Goal: Navigation & Orientation: Find specific page/section

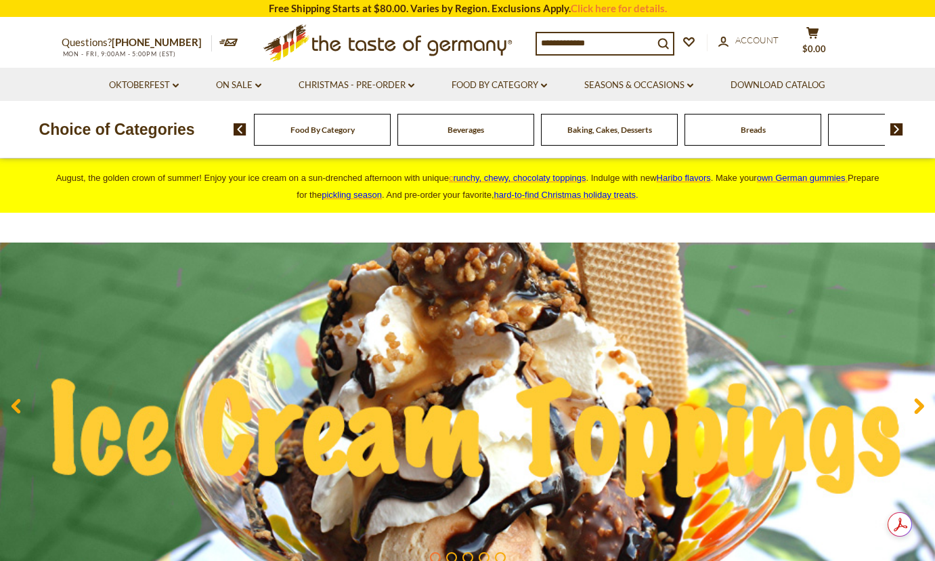
click at [330, 133] on span "Food By Category" at bounding box center [323, 130] width 64 height 10
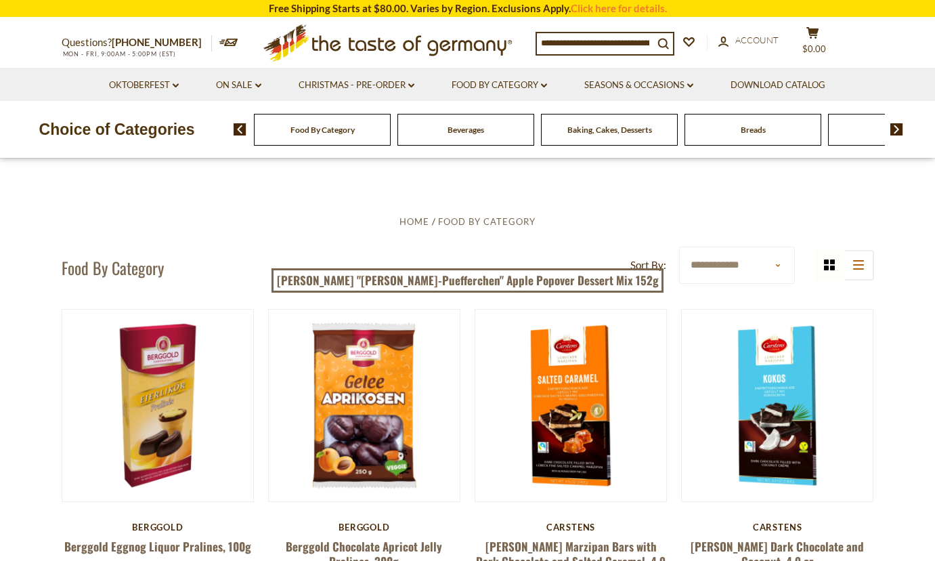
click at [896, 133] on img at bounding box center [897, 129] width 13 height 12
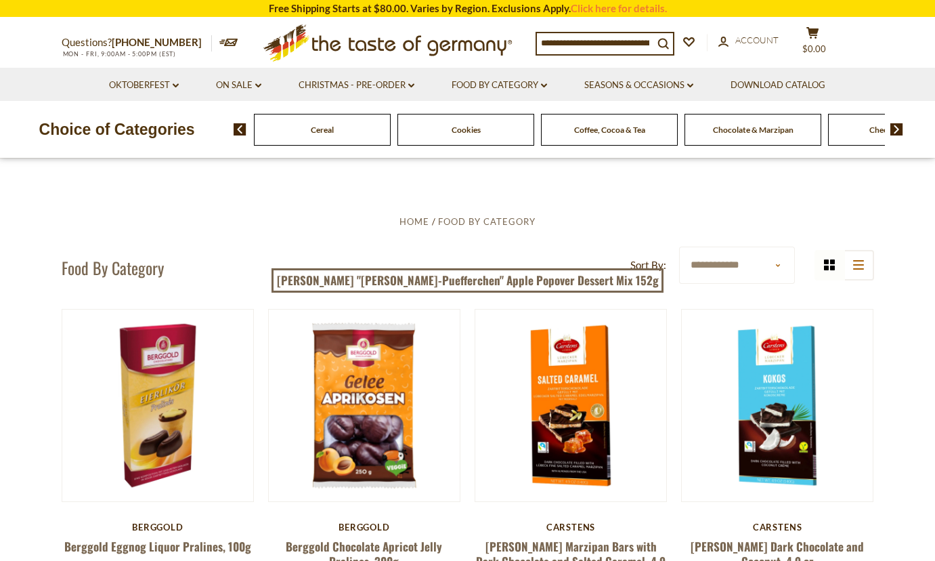
click at [479, 131] on span "Cookies" at bounding box center [466, 130] width 29 height 10
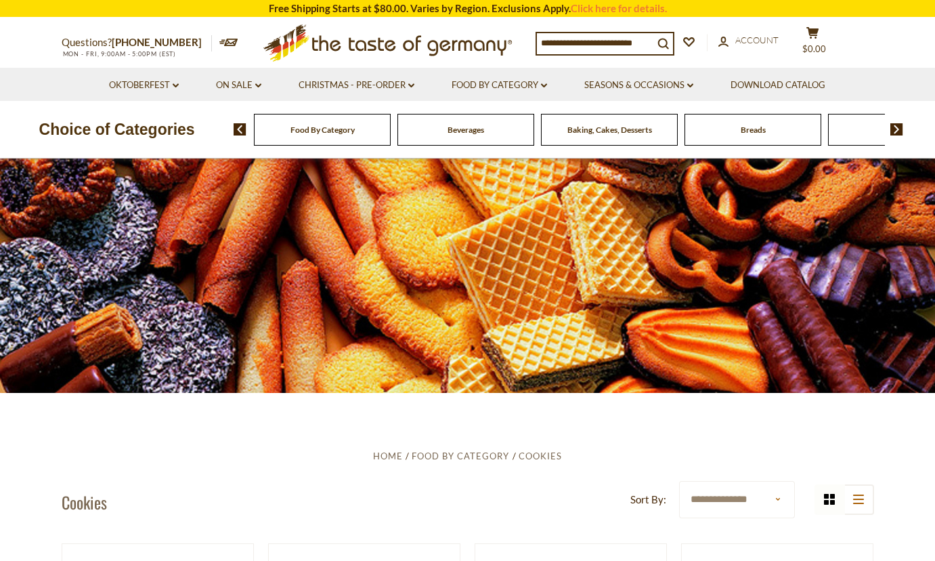
click at [894, 129] on img at bounding box center [897, 129] width 13 height 12
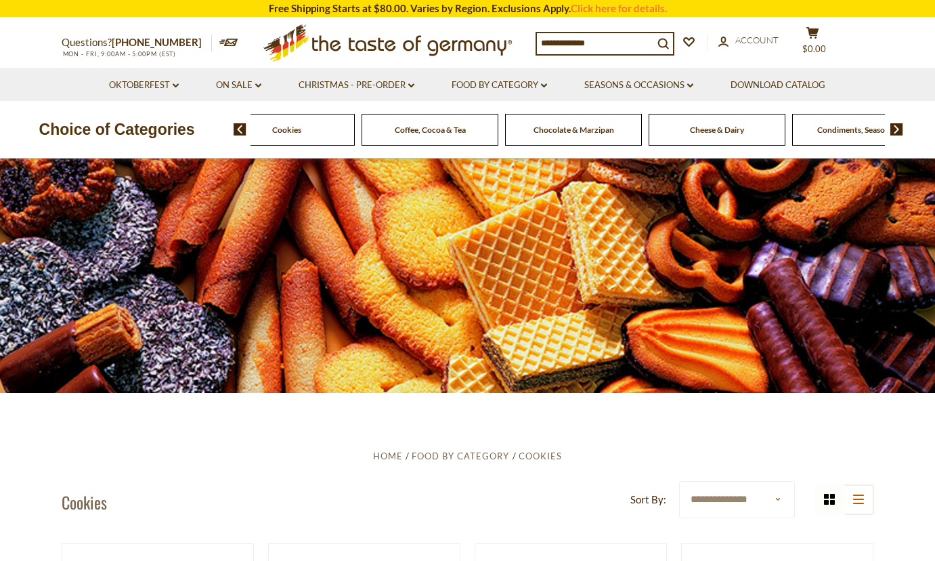
click at [894, 129] on img at bounding box center [897, 129] width 13 height 12
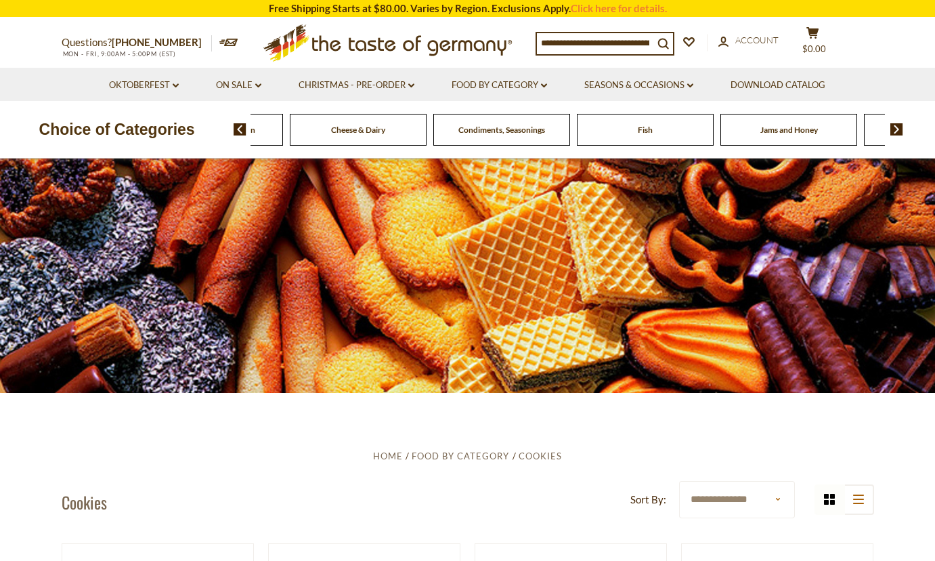
click at [894, 129] on img at bounding box center [897, 129] width 13 height 12
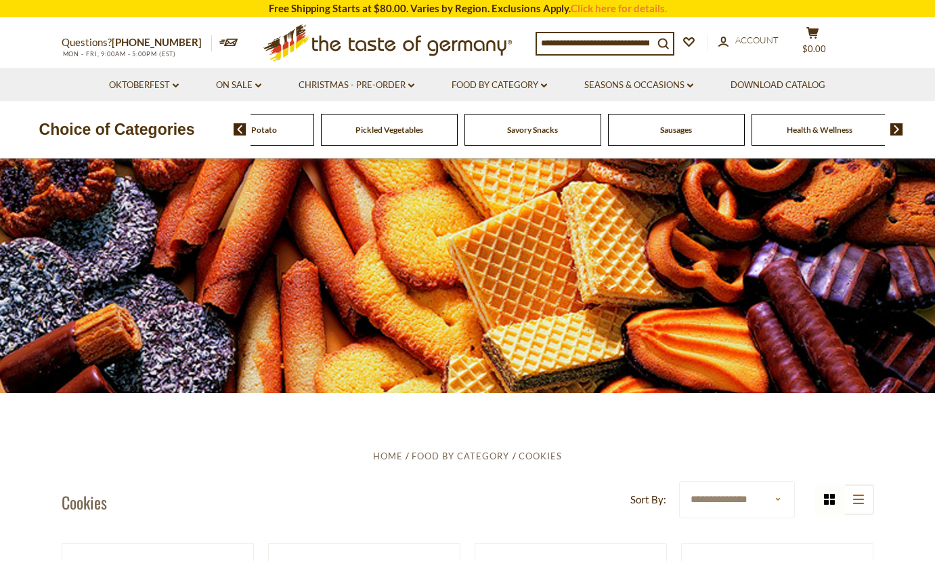
click at [675, 132] on span "Sausages" at bounding box center [676, 130] width 32 height 10
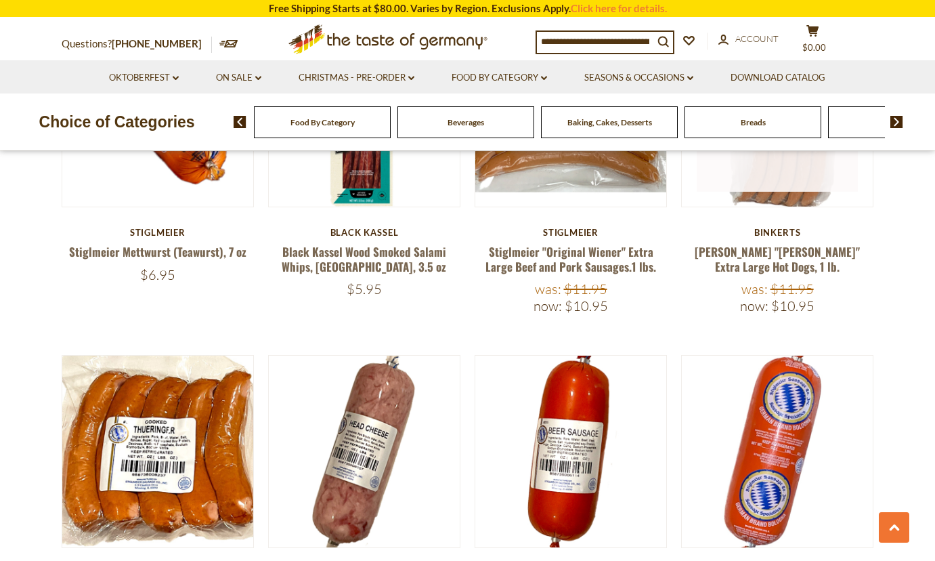
scroll to position [1897, 0]
